Goal: Browse casually

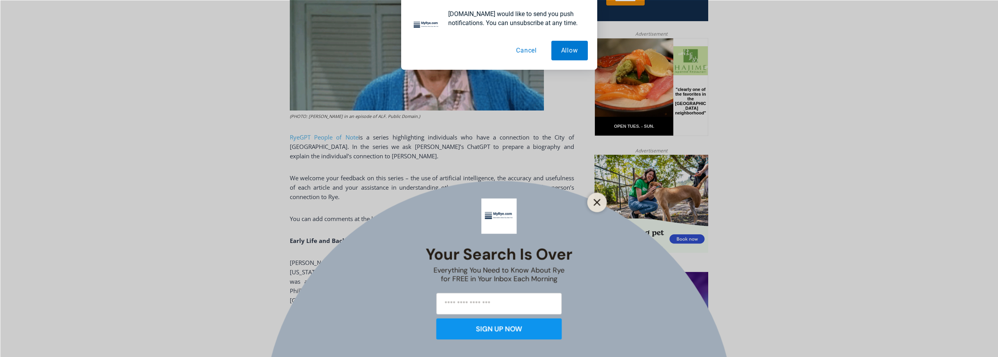
click at [597, 203] on line "Close" at bounding box center [596, 202] width 5 height 5
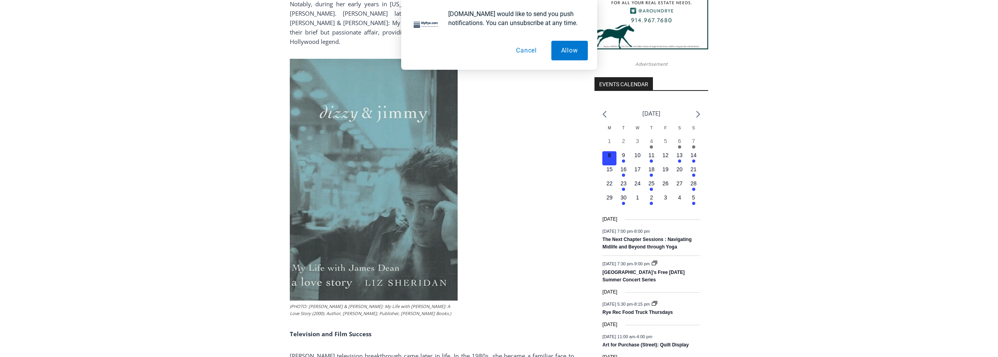
scroll to position [730, 0]
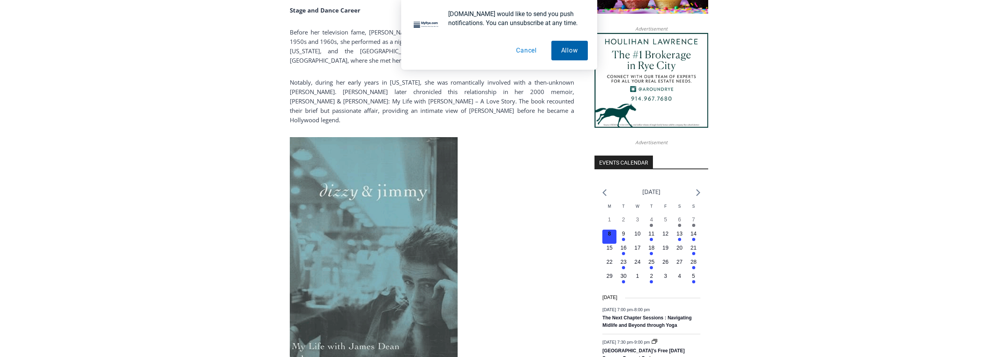
click at [571, 52] on button "Allow" at bounding box center [570, 51] width 36 height 20
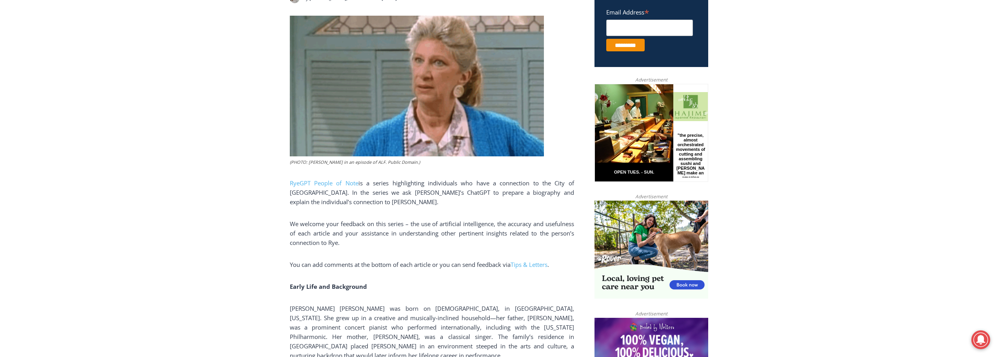
scroll to position [220, 0]
